Goal: Information Seeking & Learning: Understand process/instructions

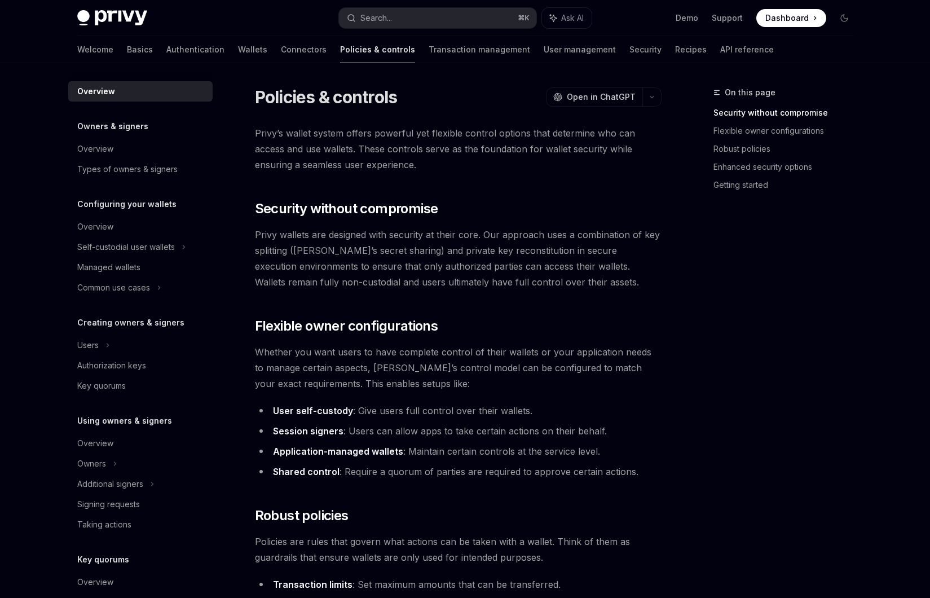
click at [395, 126] on span "Privy’s wallet system offers powerful yet flexible control options that determi…" at bounding box center [458, 148] width 407 height 47
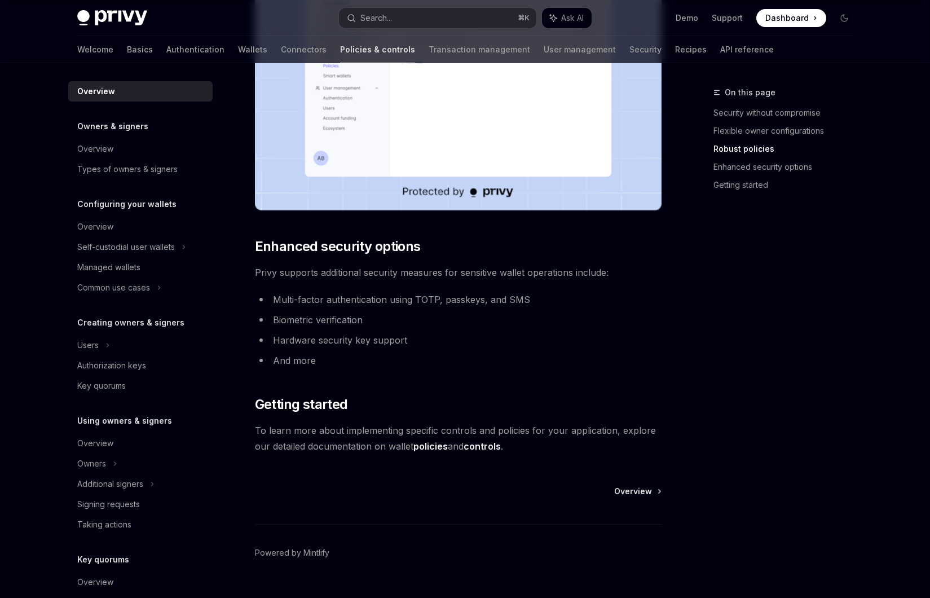
scroll to position [834, 0]
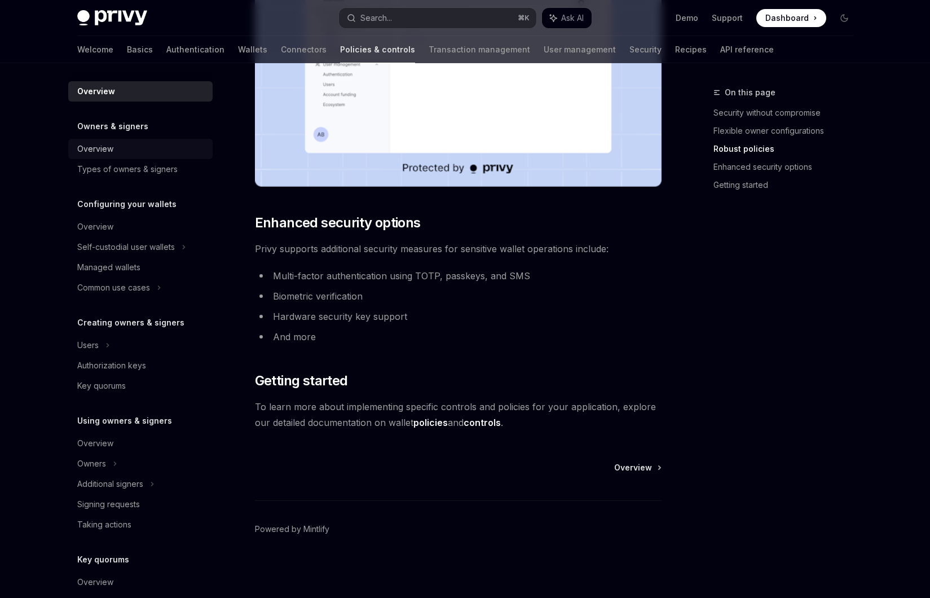
click at [139, 141] on link "Overview" at bounding box center [140, 149] width 144 height 20
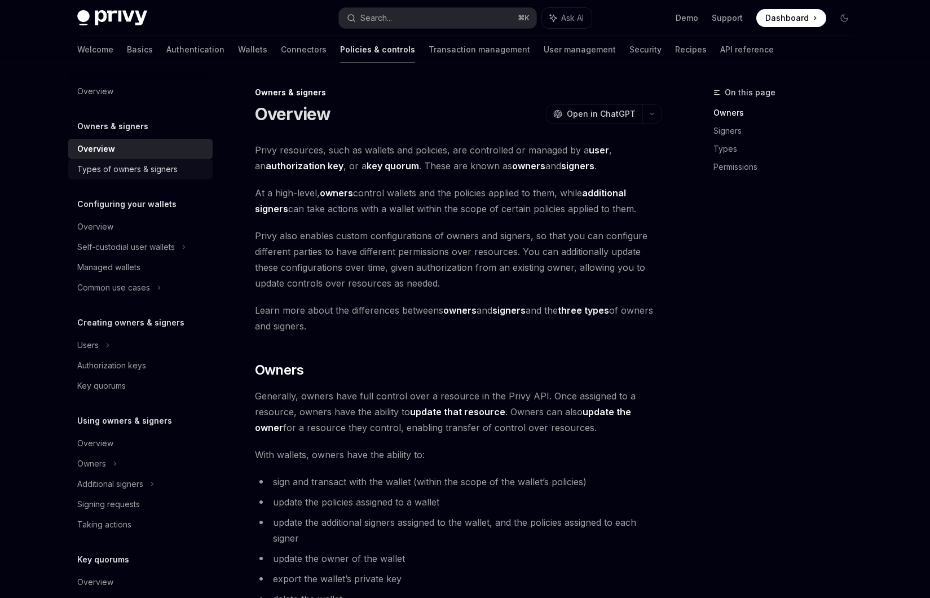
click at [162, 164] on div "Types of owners & signers" at bounding box center [127, 169] width 100 height 14
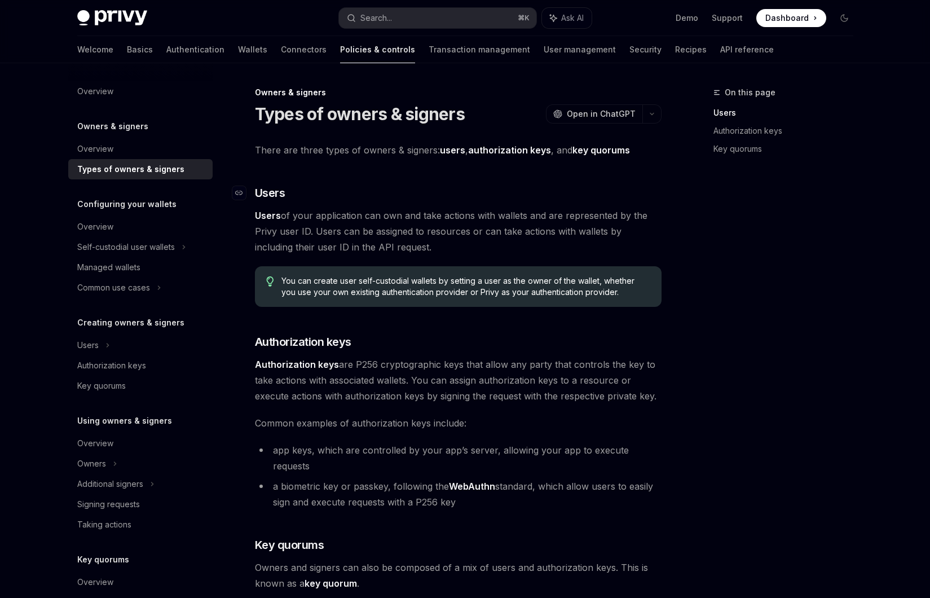
click at [298, 189] on h3 "​ Users" at bounding box center [458, 193] width 407 height 16
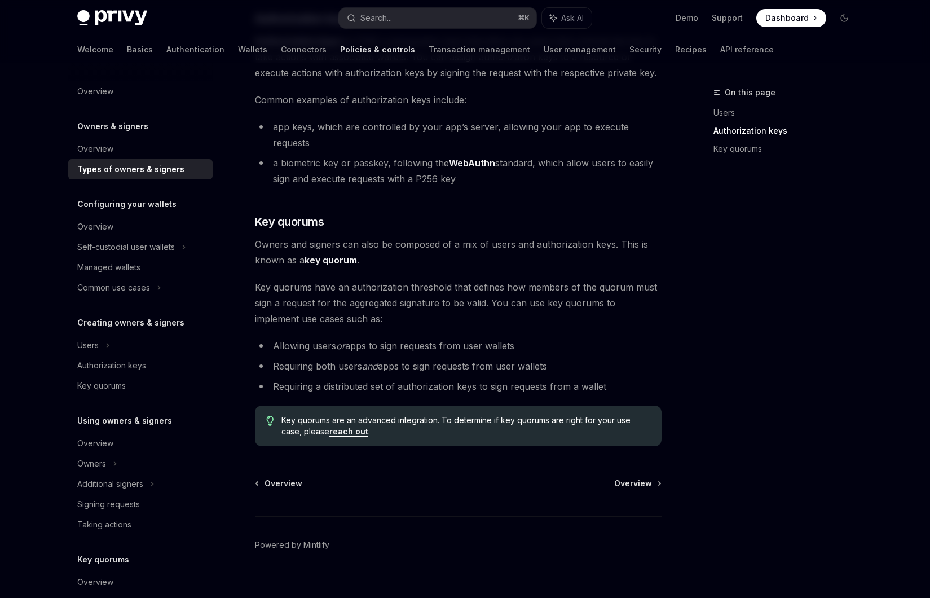
click at [166, 215] on div "Configuring your wallets Overview Self-custodial user wallets Managed wallets C…" at bounding box center [140, 247] width 144 height 100
click at [163, 237] on div "Self-custodial user wallets" at bounding box center [140, 247] width 144 height 20
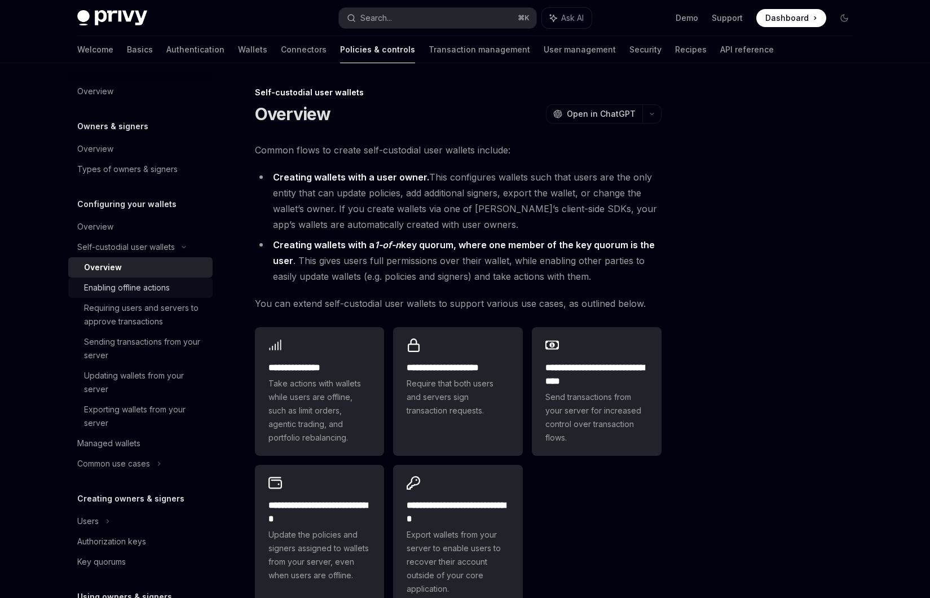
click at [157, 296] on link "Enabling offline actions" at bounding box center [140, 288] width 144 height 20
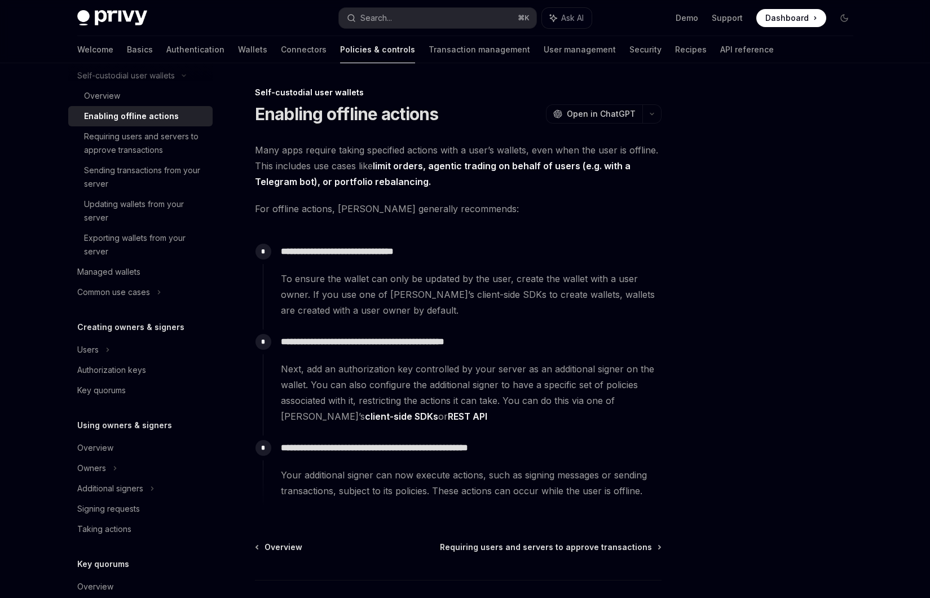
scroll to position [218, 0]
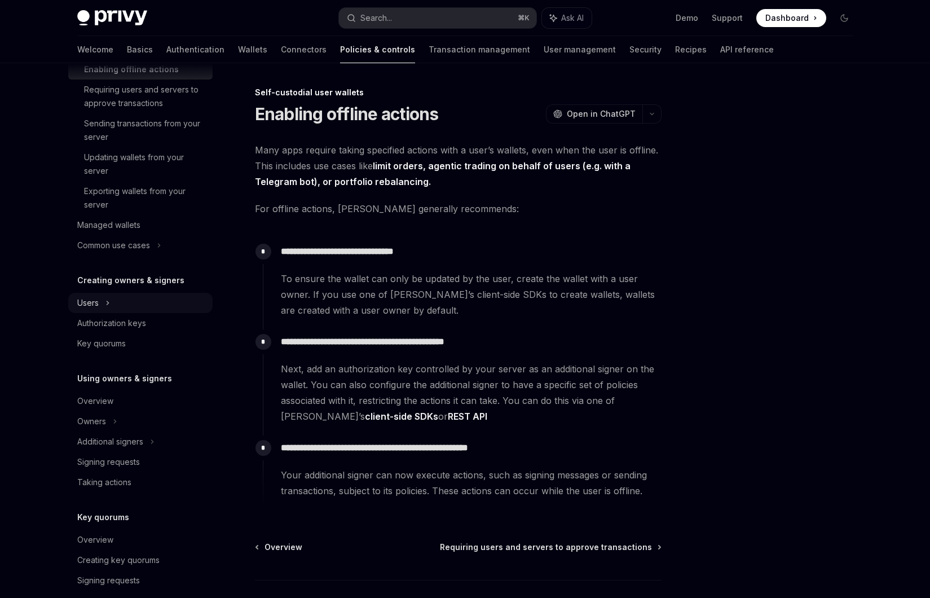
click at [147, 310] on div "Users" at bounding box center [140, 303] width 144 height 20
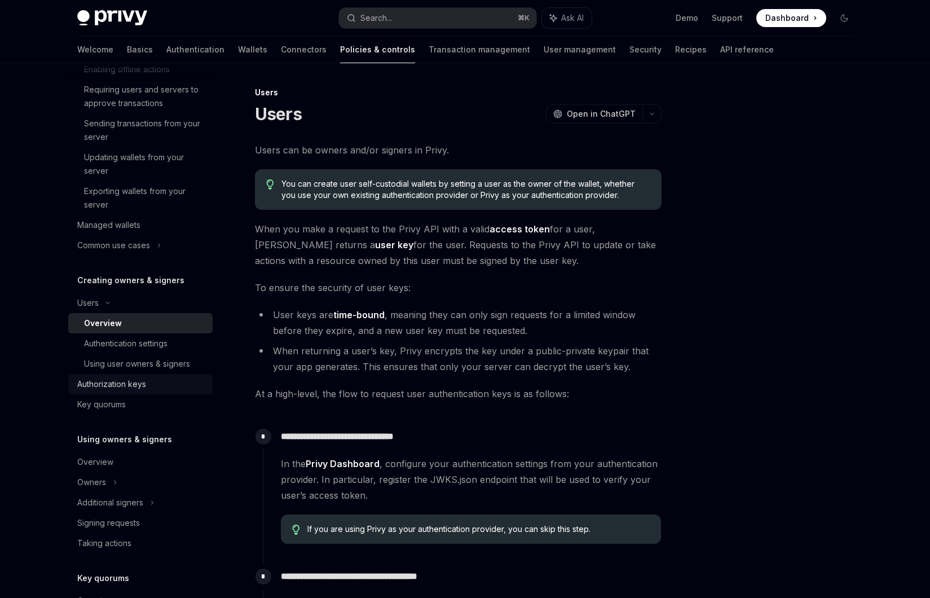
click at [137, 389] on div "Authorization keys" at bounding box center [111, 384] width 69 height 14
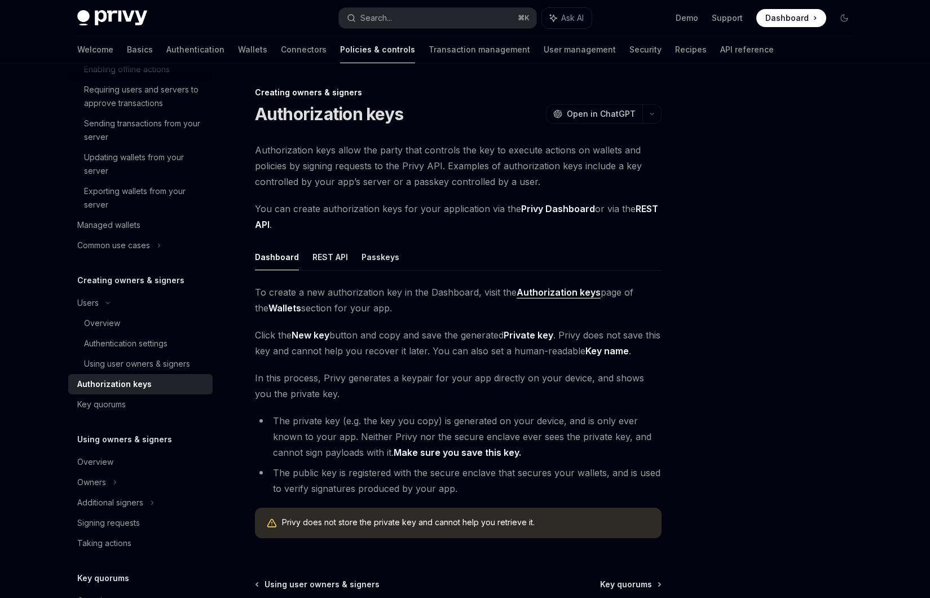
click at [350, 204] on span "You can create authorization keys for your application via the Privy Dashboard …" at bounding box center [458, 217] width 407 height 32
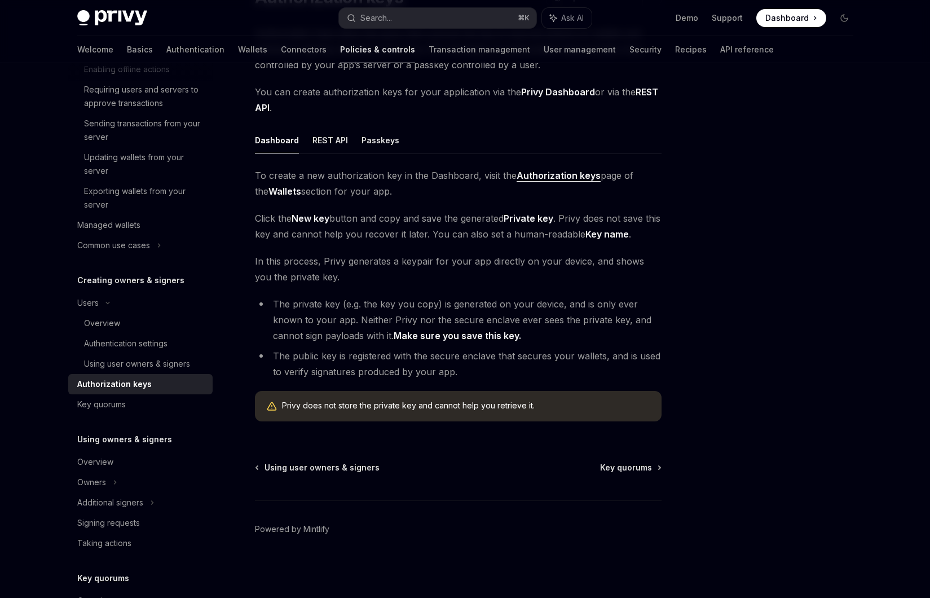
click at [380, 218] on span "Click the New key button and copy and save the generated Private key . Privy do…" at bounding box center [458, 226] width 407 height 32
click at [338, 140] on button "REST API" at bounding box center [330, 140] width 36 height 27
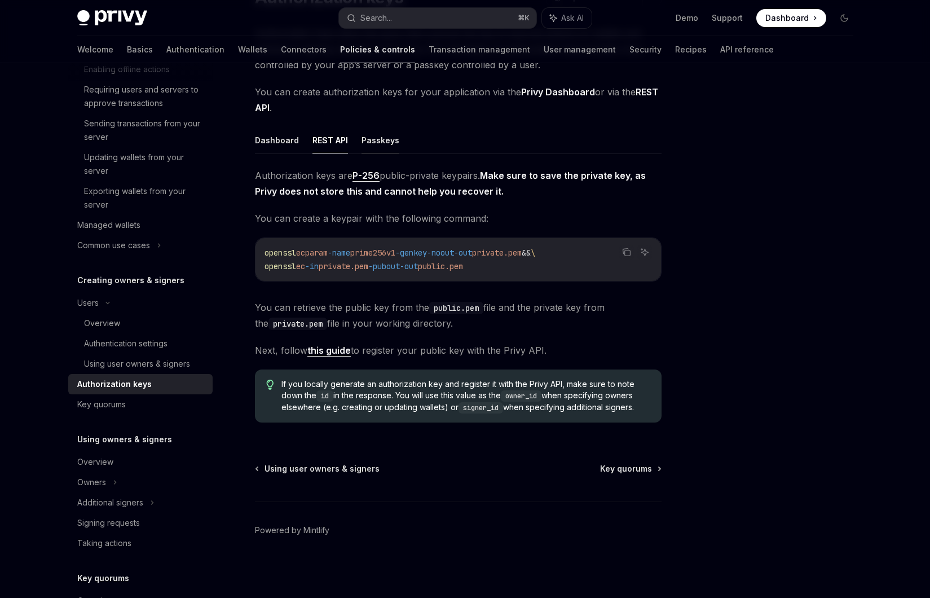
click at [378, 137] on button "Passkeys" at bounding box center [381, 140] width 38 height 27
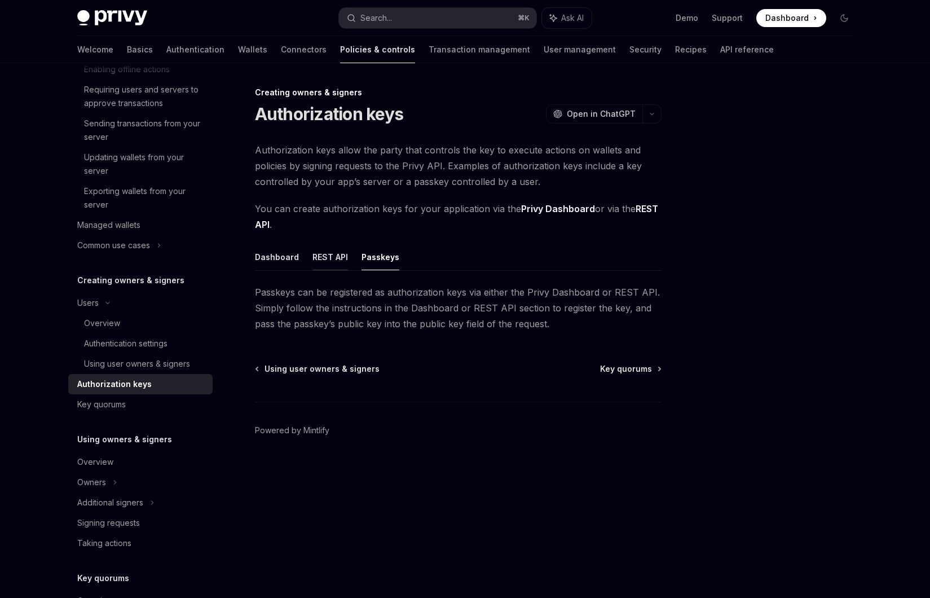
click at [324, 265] on button "REST API" at bounding box center [330, 257] width 36 height 27
type textarea "*"
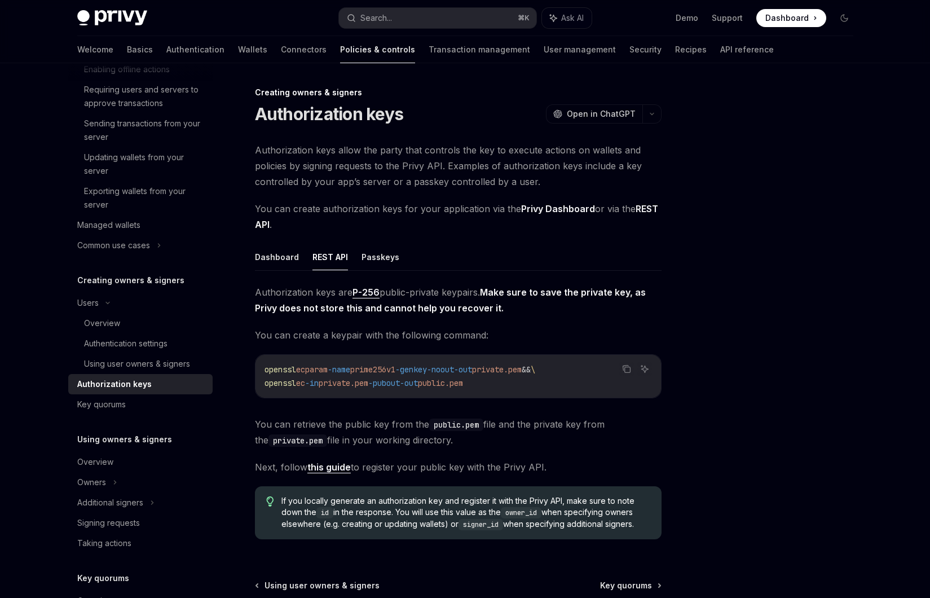
click at [416, 192] on div "Authorization keys allow the party that controls the key to execute actions on …" at bounding box center [458, 345] width 407 height 406
